Goal: Obtain resource: Download file/media

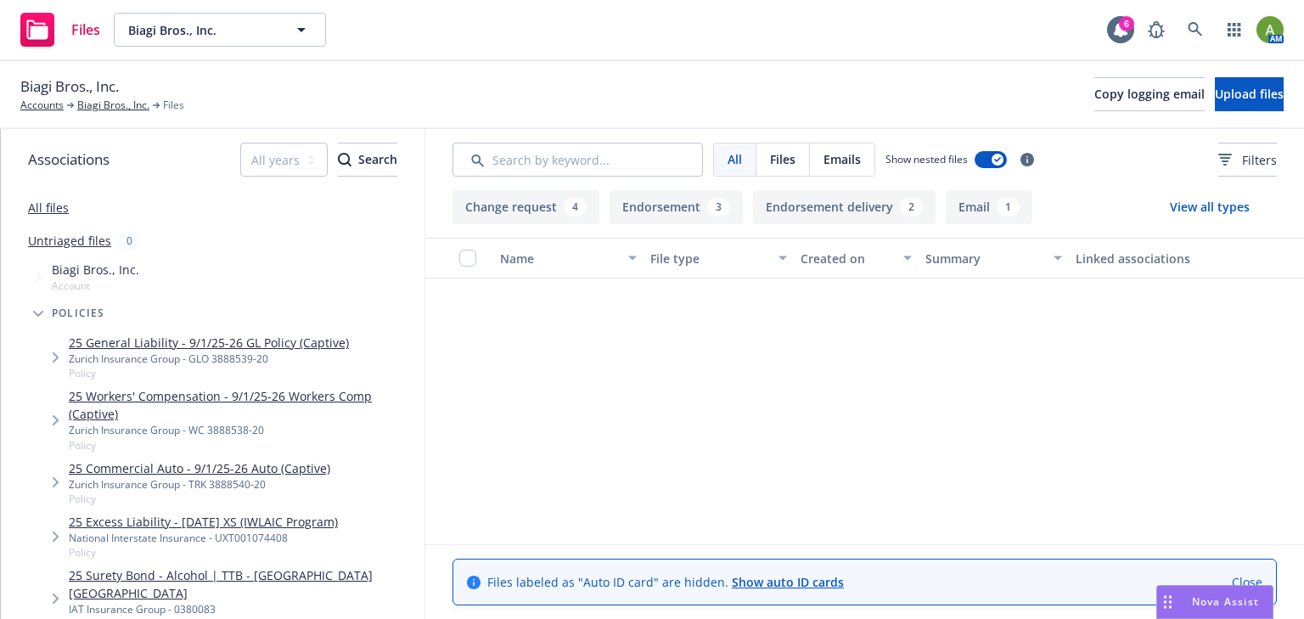
scroll to position [784, 0]
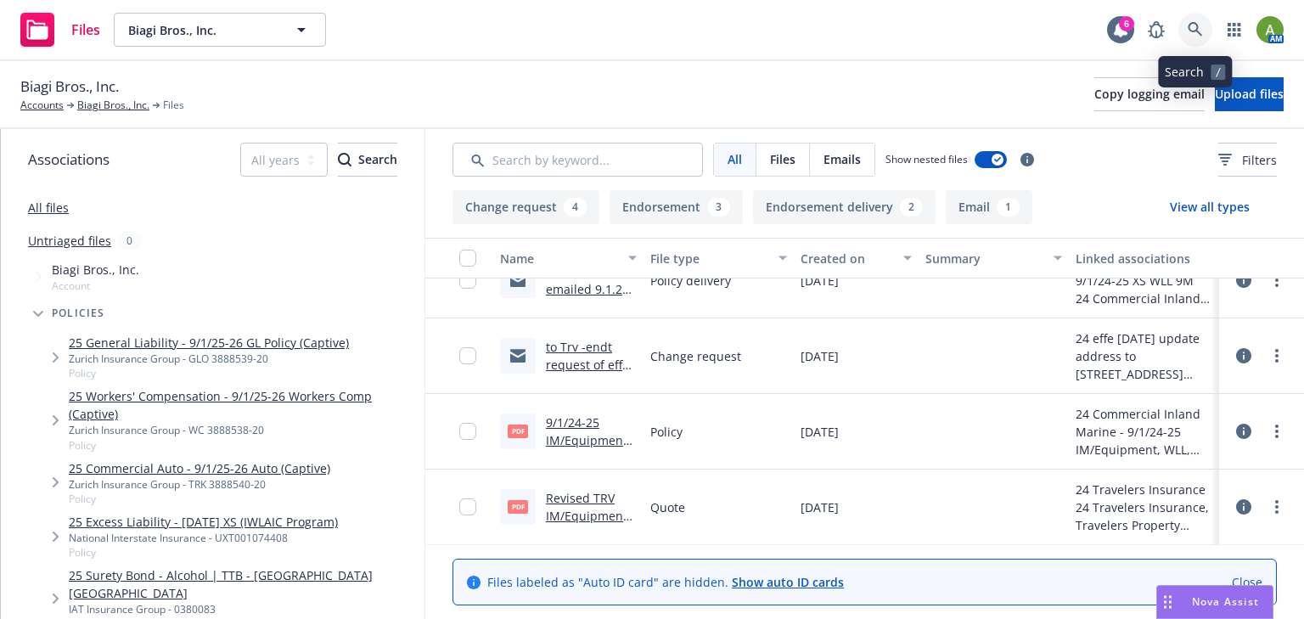
click at [1200, 29] on icon at bounding box center [1195, 29] width 15 height 15
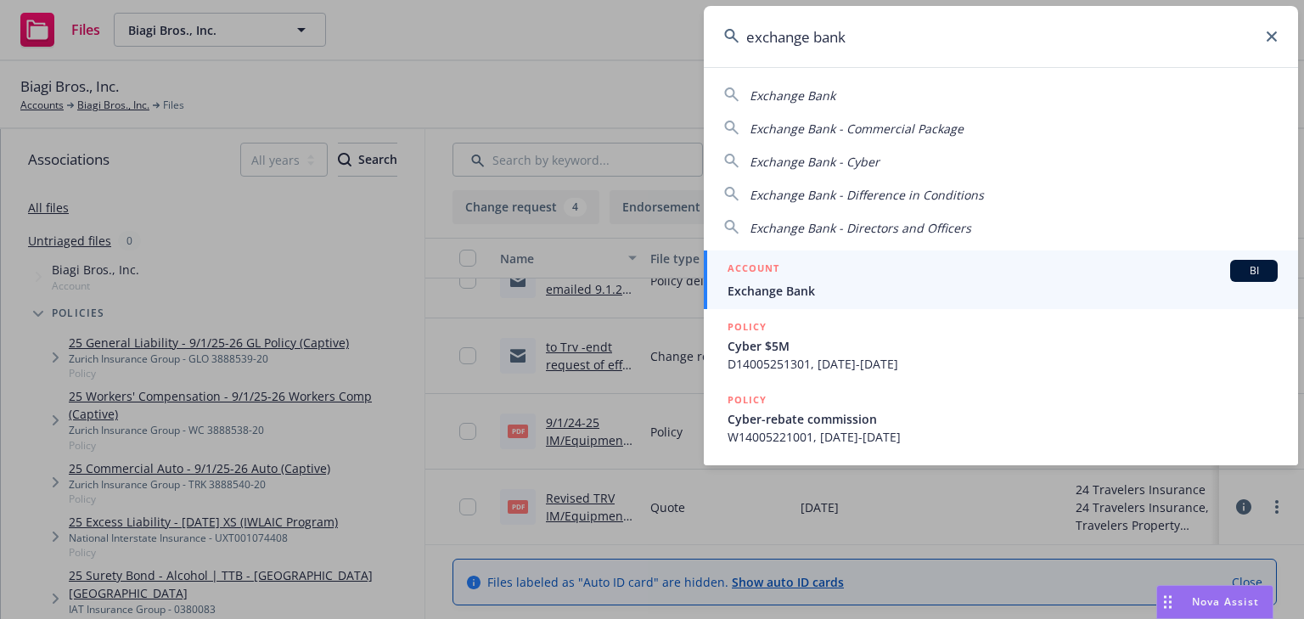
type input "exchange bank"
click at [818, 288] on span "Exchange Bank" at bounding box center [1003, 291] width 550 height 18
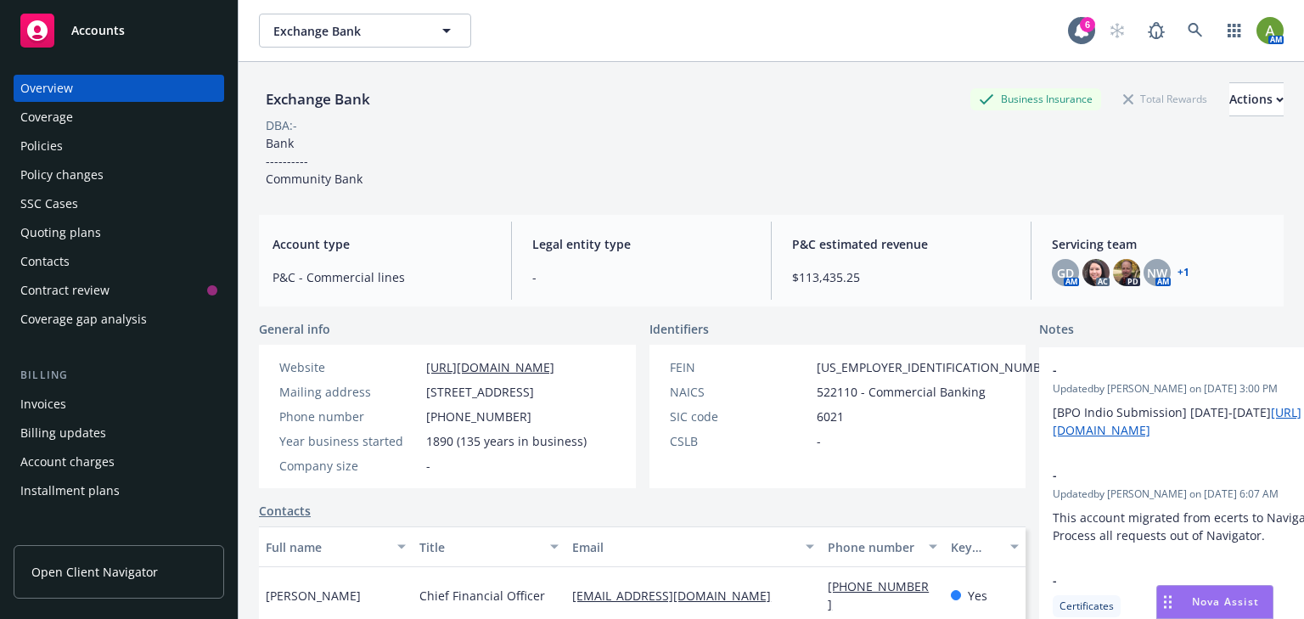
click at [69, 147] on div "Policies" at bounding box center [118, 145] width 197 height 27
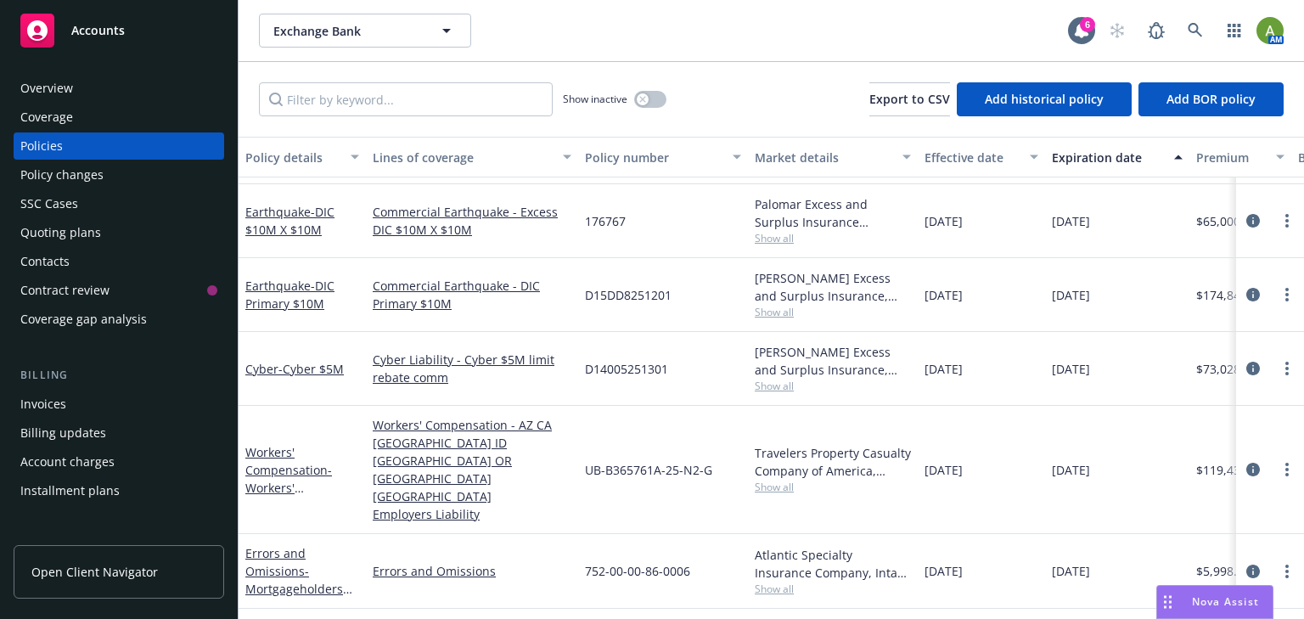
scroll to position [408, 0]
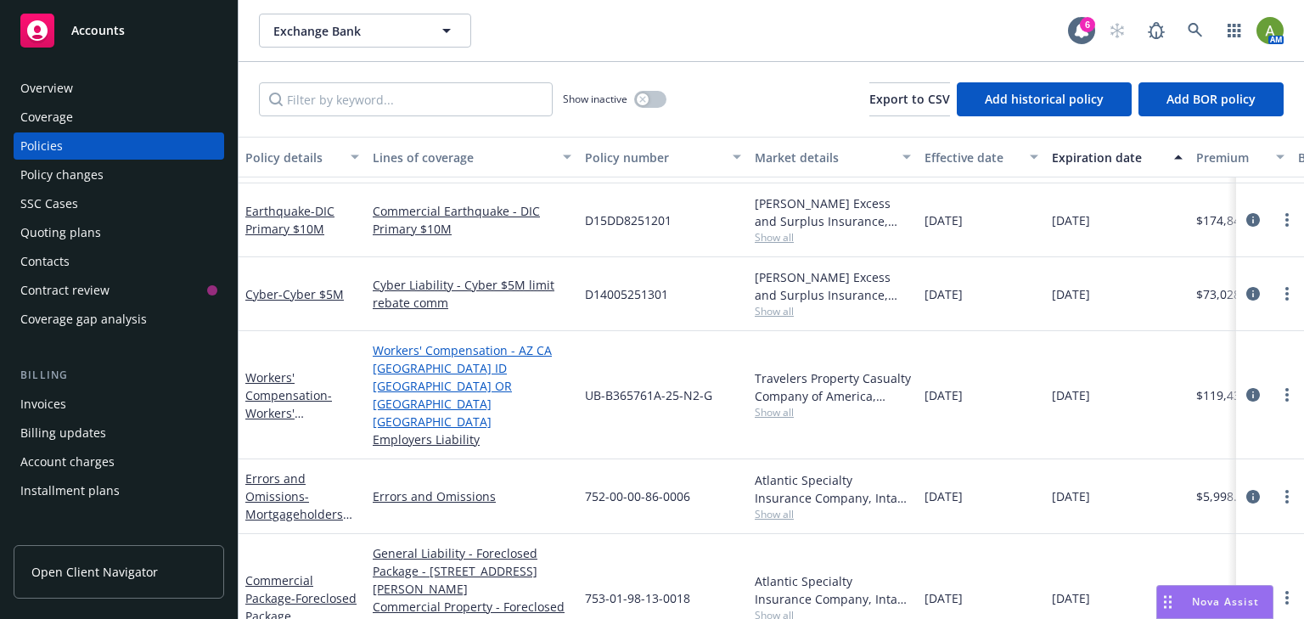
click at [425, 361] on link "Workers' Compensation - AZ CA FL ID MI OR TX UT" at bounding box center [472, 385] width 199 height 89
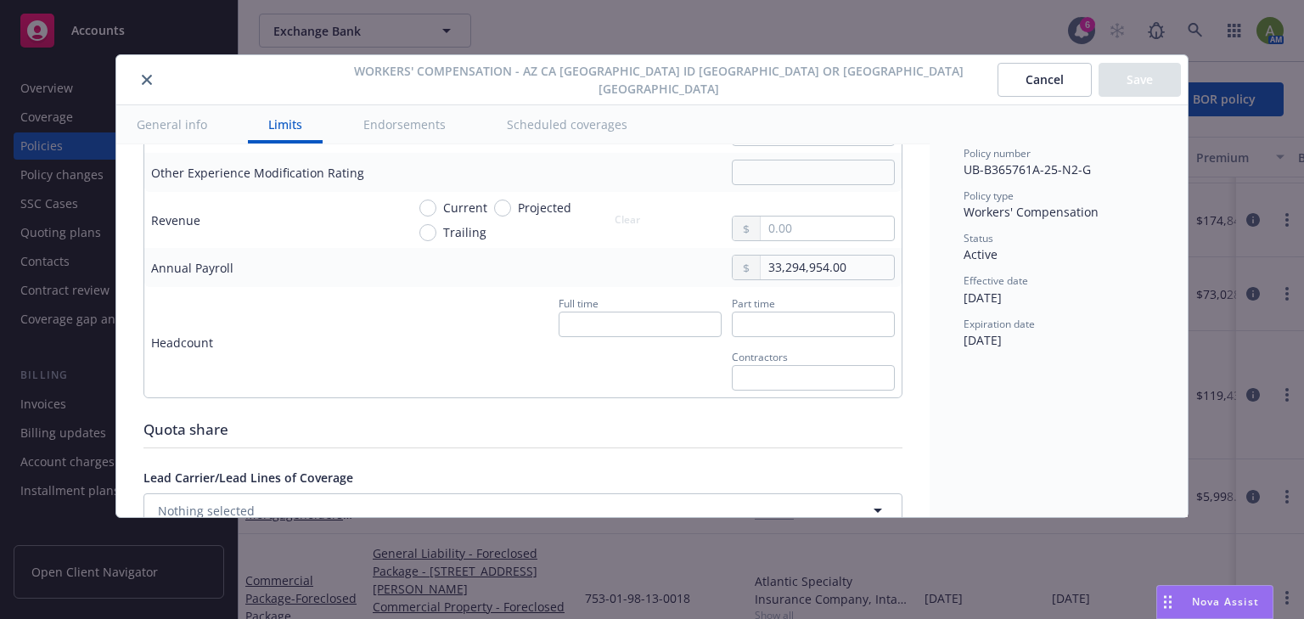
scroll to position [1087, 0]
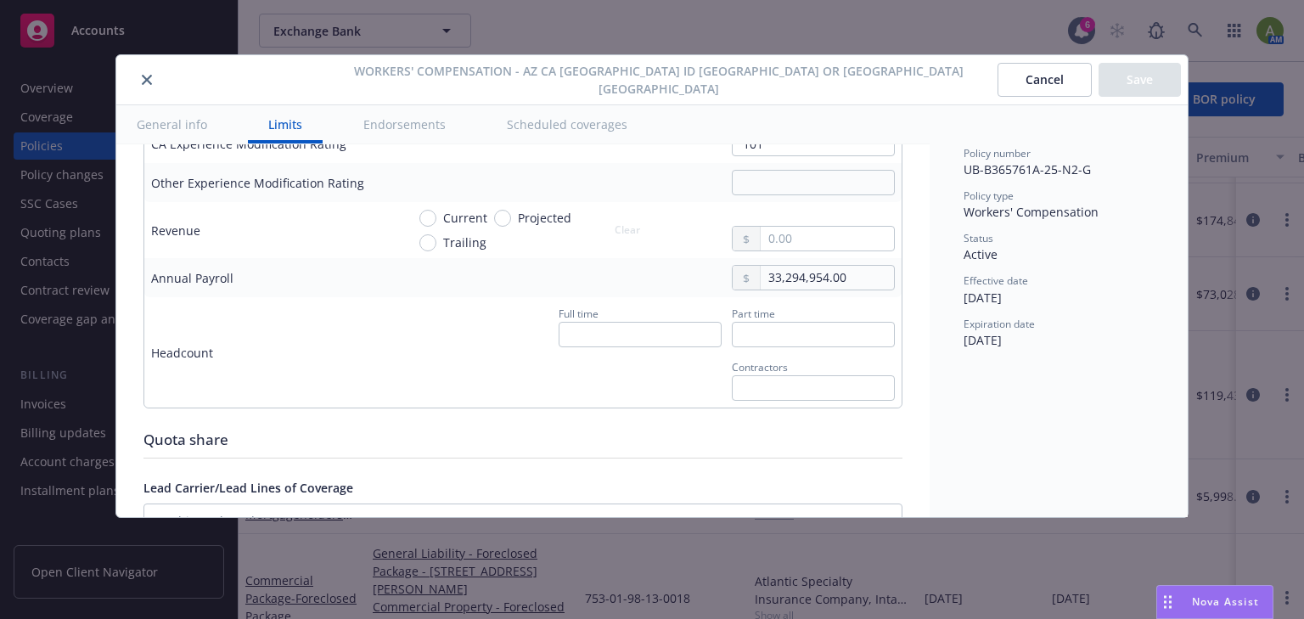
click at [146, 80] on icon "close" at bounding box center [147, 80] width 10 height 10
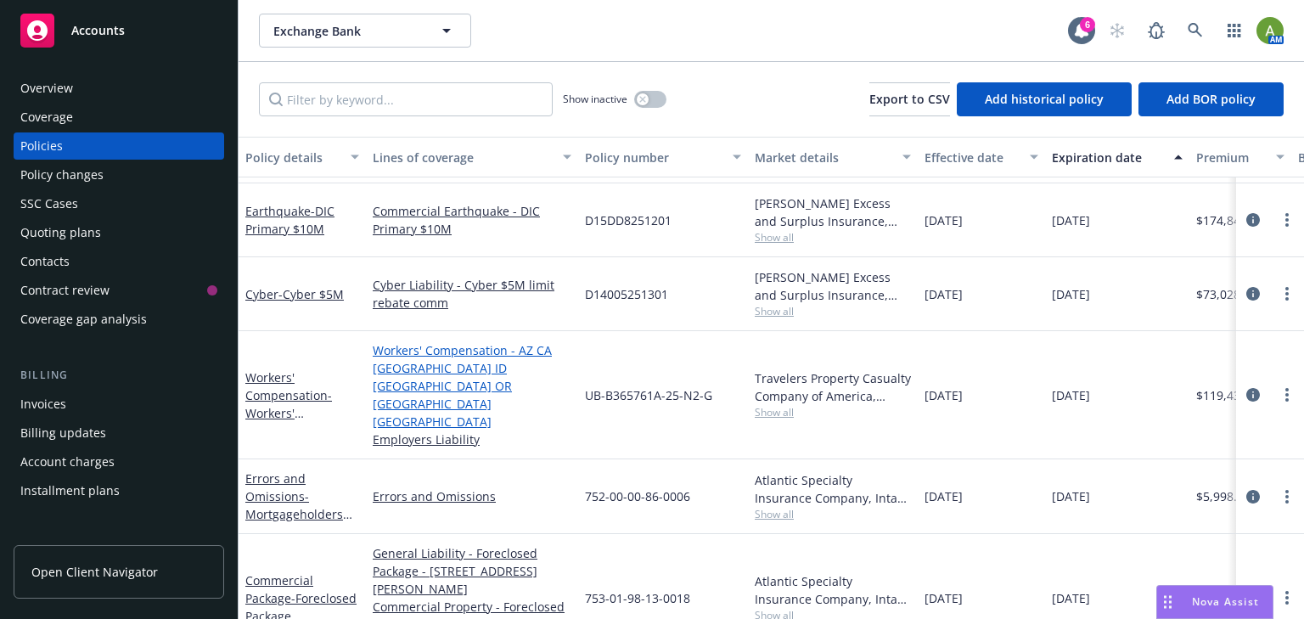
click at [442, 361] on link "Workers' Compensation - AZ CA FL ID MI OR TX UT" at bounding box center [472, 385] width 199 height 89
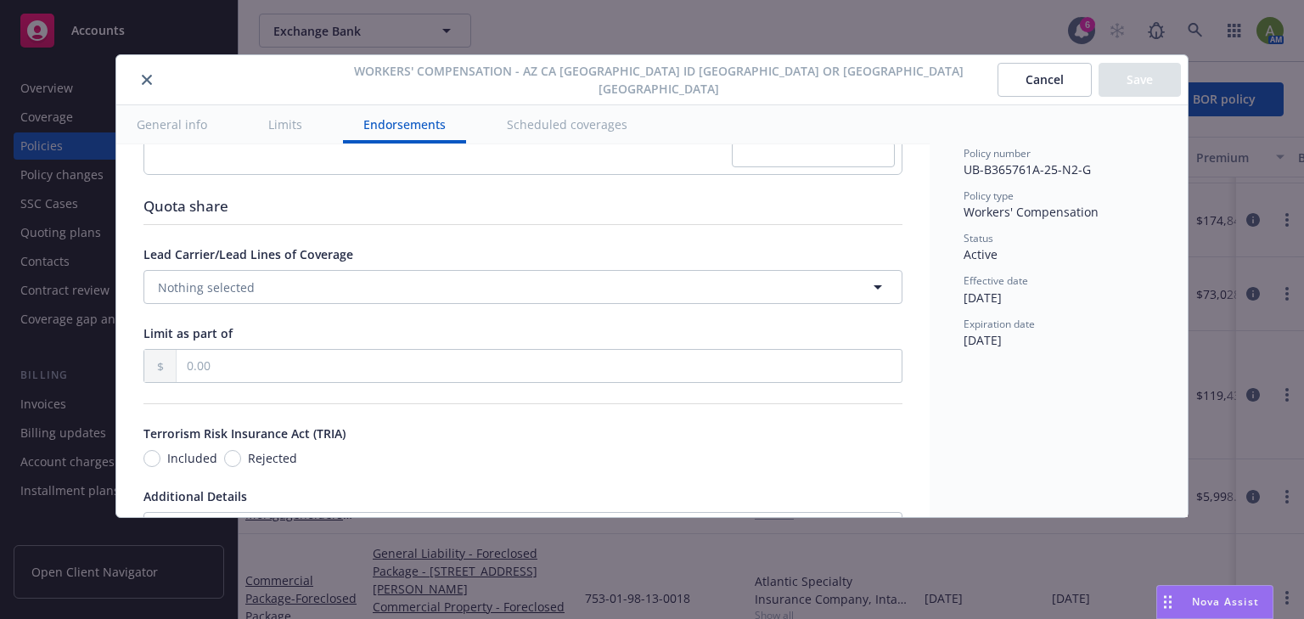
scroll to position [1223, 0]
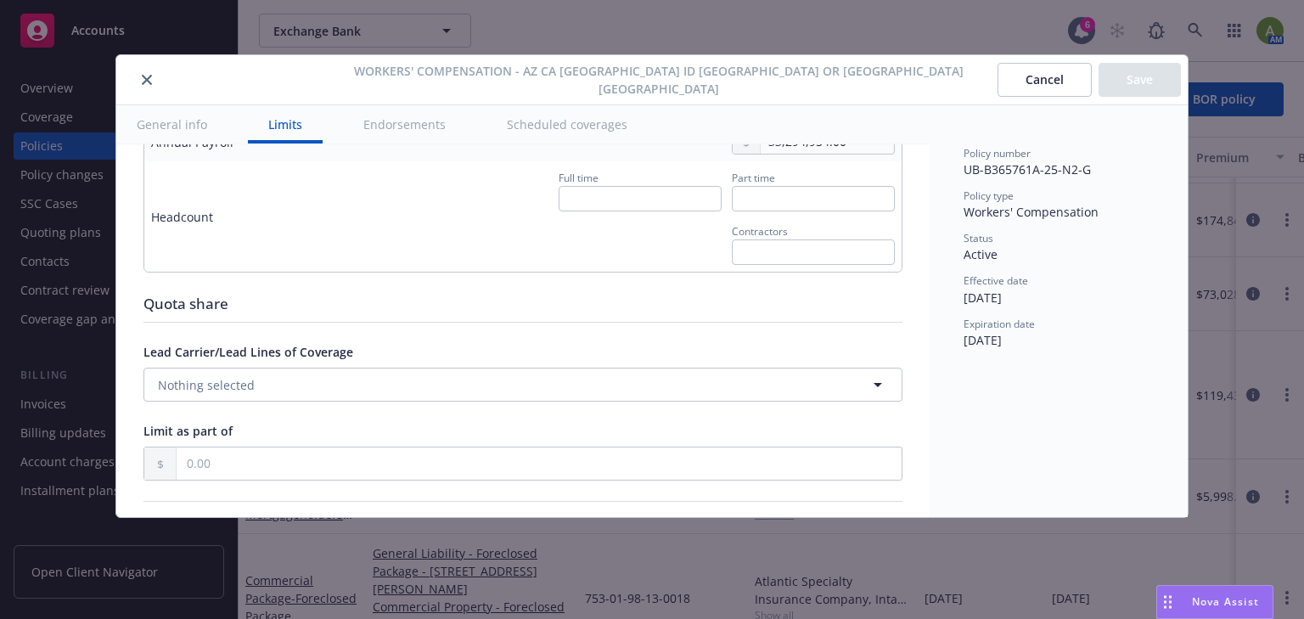
click at [148, 75] on icon "close" at bounding box center [147, 80] width 10 height 10
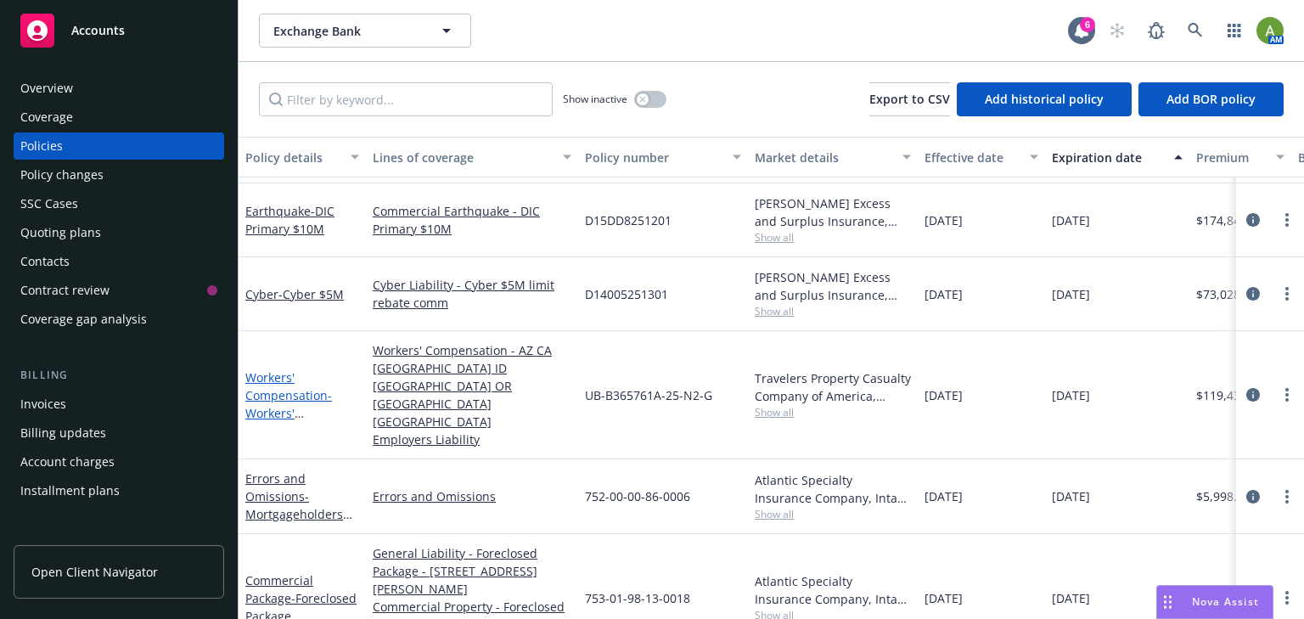
click at [275, 389] on span "- Workers' Compensation" at bounding box center [288, 413] width 87 height 52
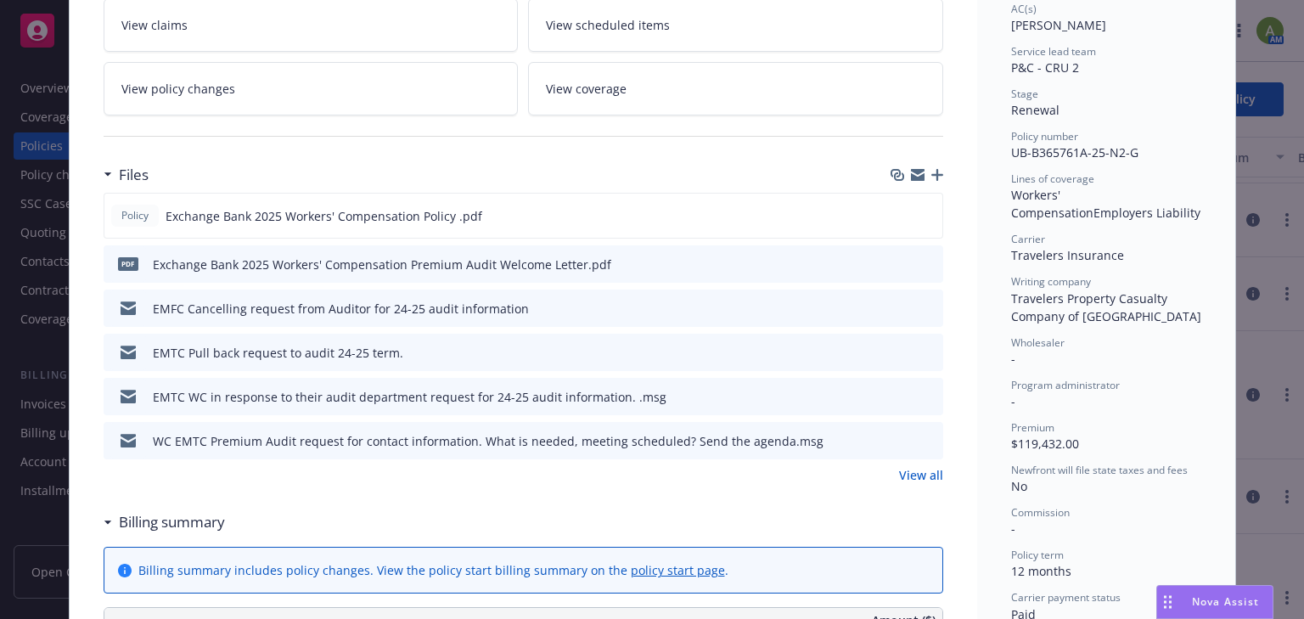
scroll to position [340, 0]
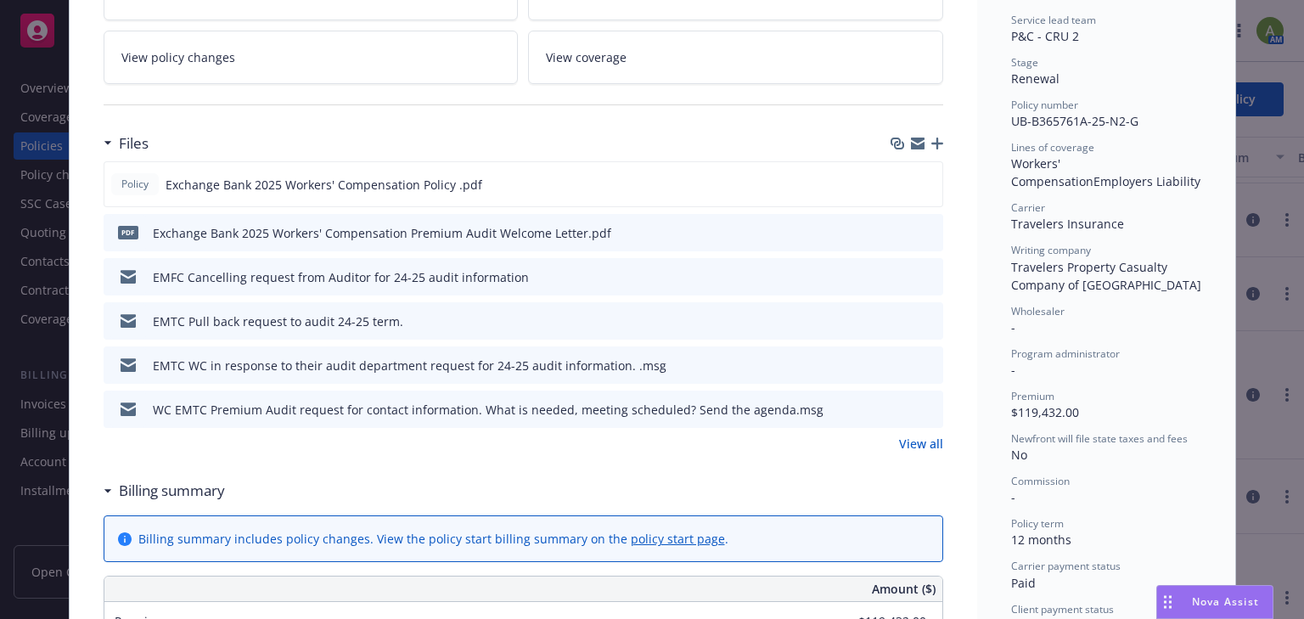
click at [910, 446] on link "View all" at bounding box center [921, 444] width 44 height 18
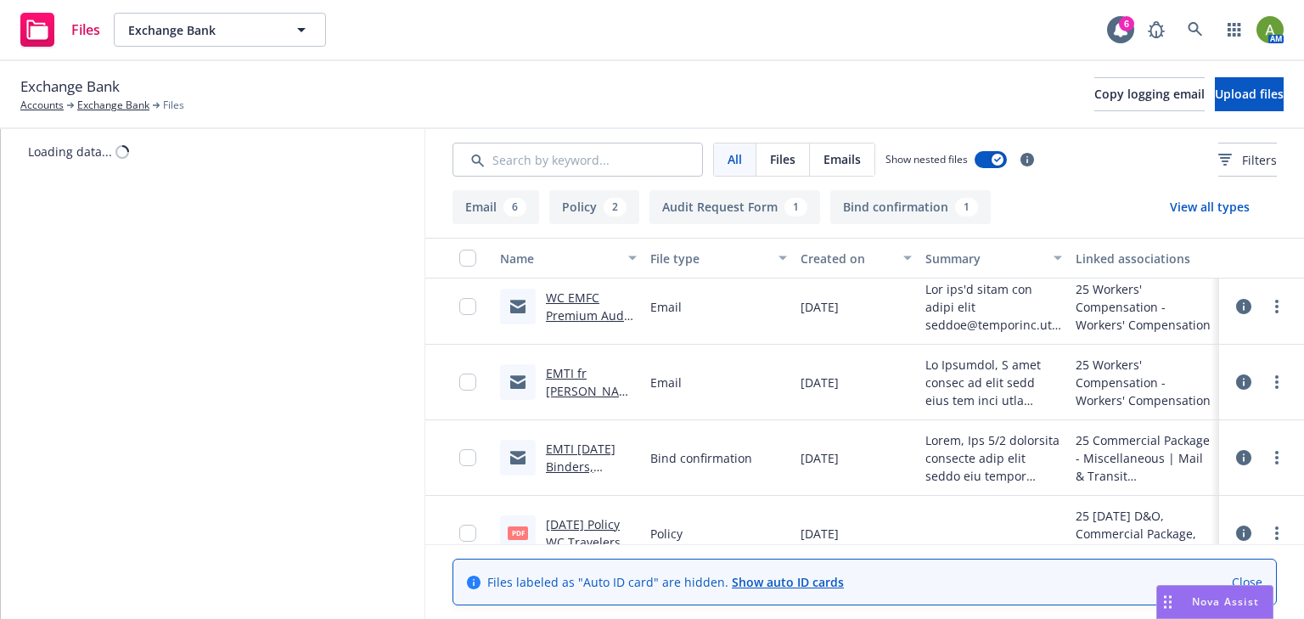
scroll to position [485, 0]
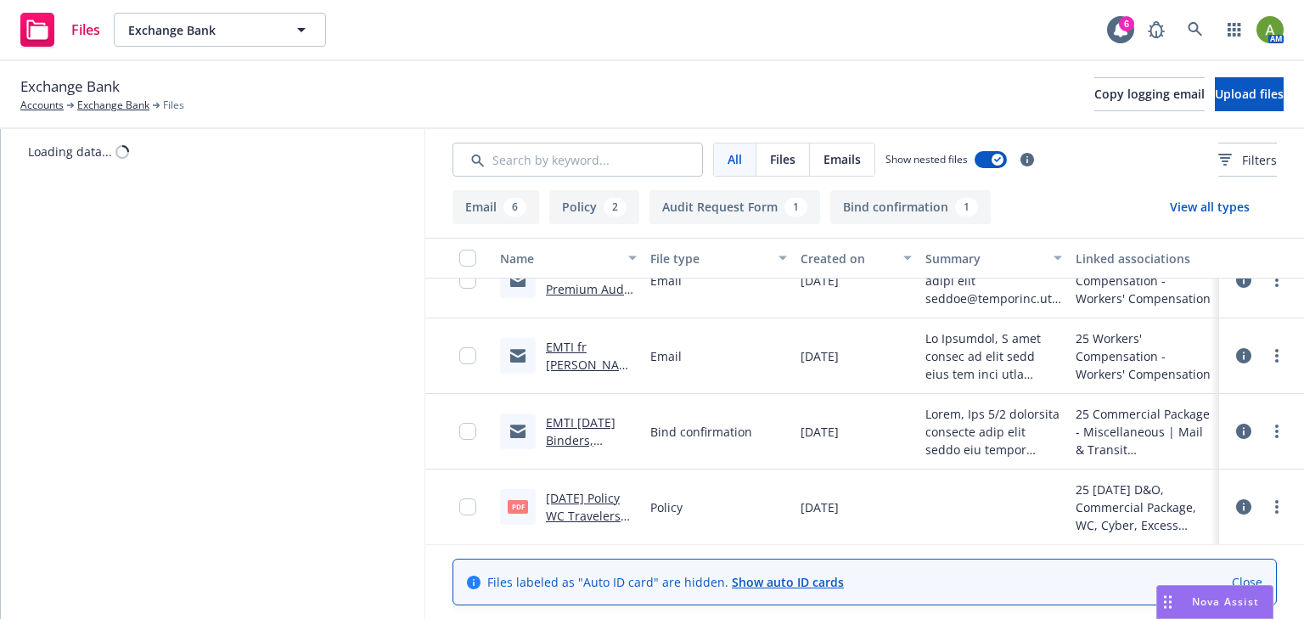
drag, startPoint x: 575, startPoint y: 503, endPoint x: 581, endPoint y: 485, distance: 18.8
click at [575, 502] on link "[DATE] Policy WC Travelers UB-B365761A-25-N2-G.pdf" at bounding box center [586, 525] width 81 height 70
